Goal: Check status: Check status

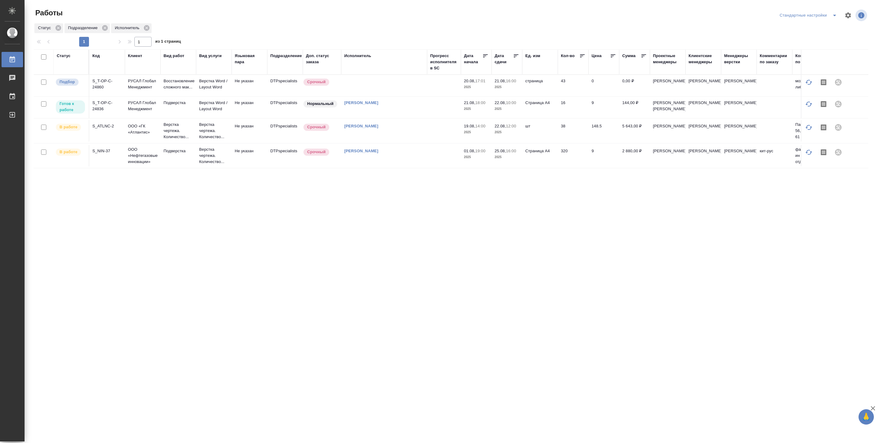
click at [429, 96] on td at bounding box center [444, 85] width 34 height 21
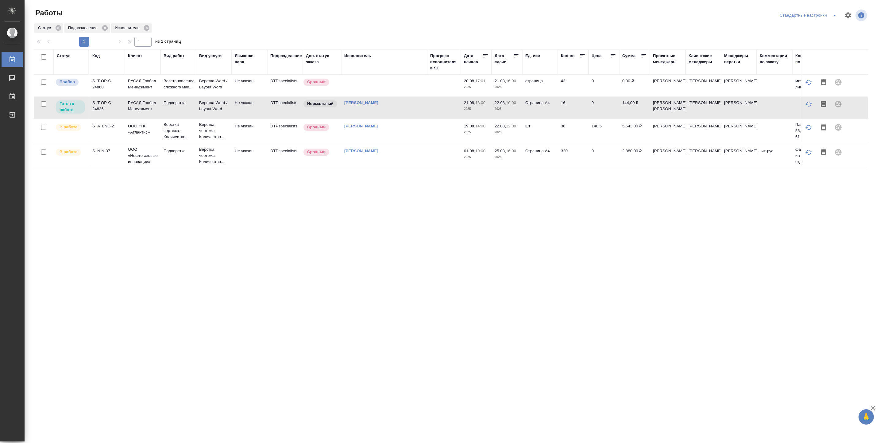
click at [429, 96] on td at bounding box center [444, 85] width 34 height 21
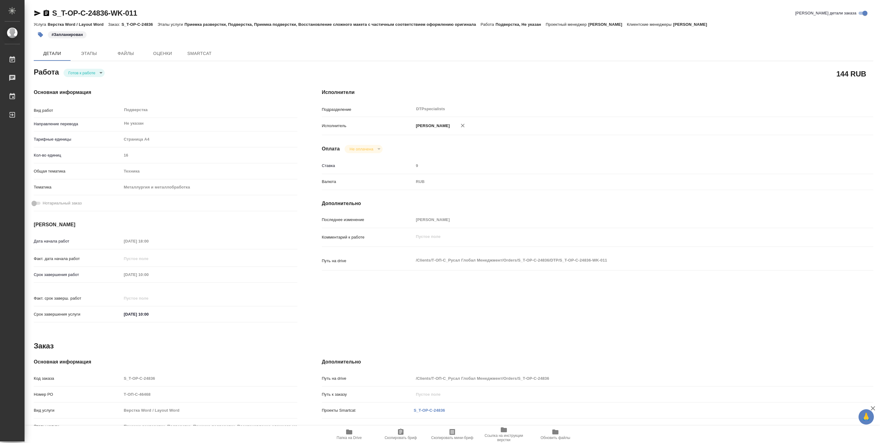
type textarea "x"
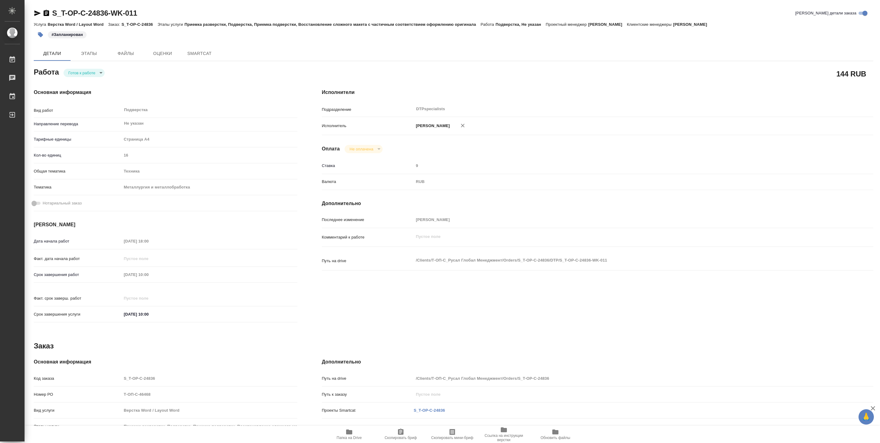
type textarea "x"
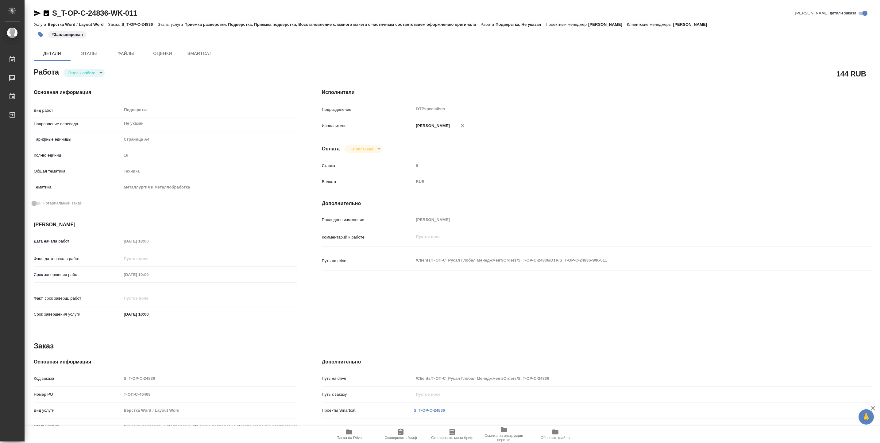
type textarea "x"
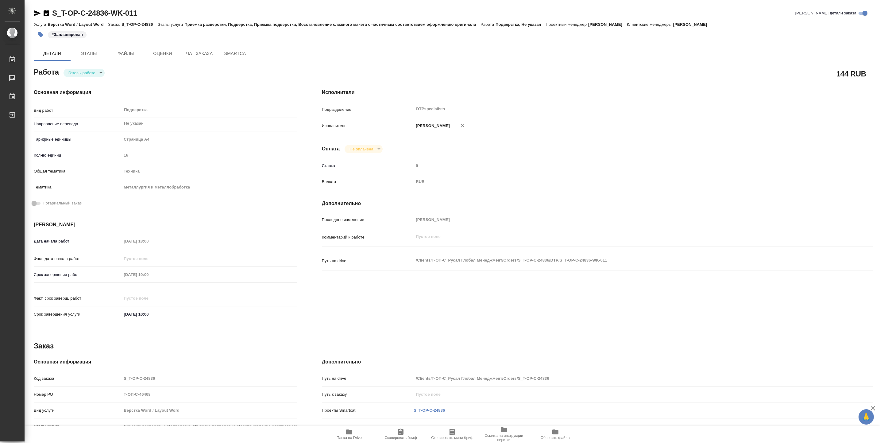
type textarea "x"
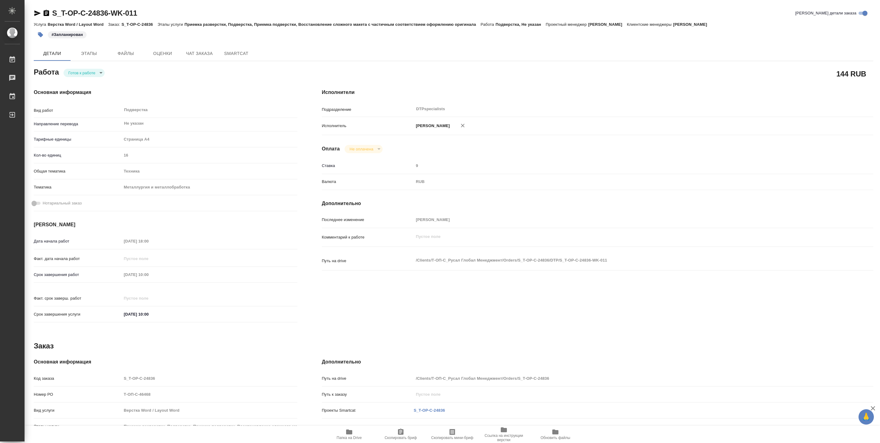
type textarea "x"
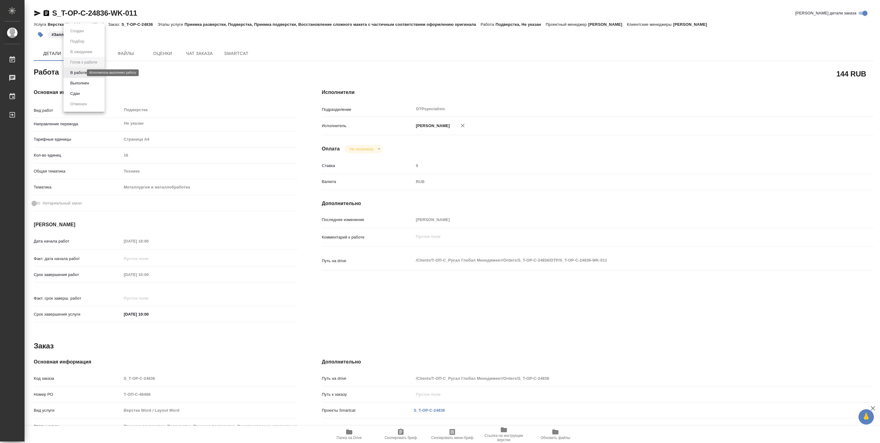
click at [81, 73] on body "🙏 .cls-1 fill:#fff; AWATERA Vasiutchenko [PERSON_NAME] 0 Чаты График Выйти S_T-…" at bounding box center [440, 221] width 880 height 443
click at [97, 71] on li "В работе" at bounding box center [84, 72] width 41 height 10
type textarea "x"
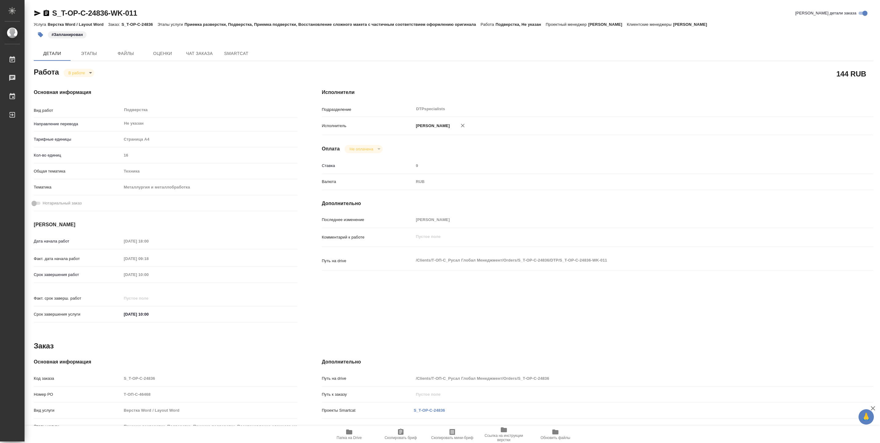
type textarea "x"
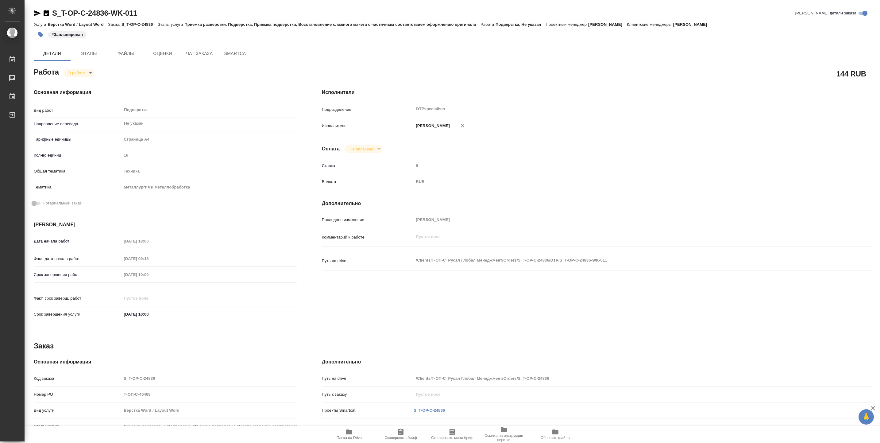
type textarea "x"
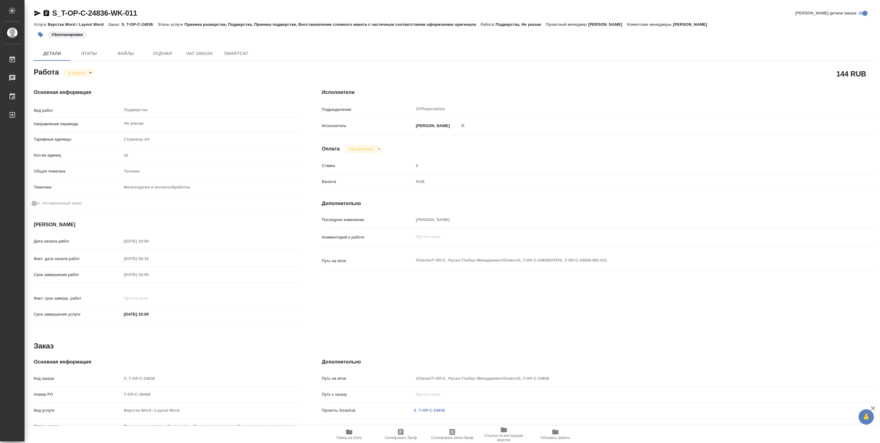
type textarea "x"
